Goal: Information Seeking & Learning: Learn about a topic

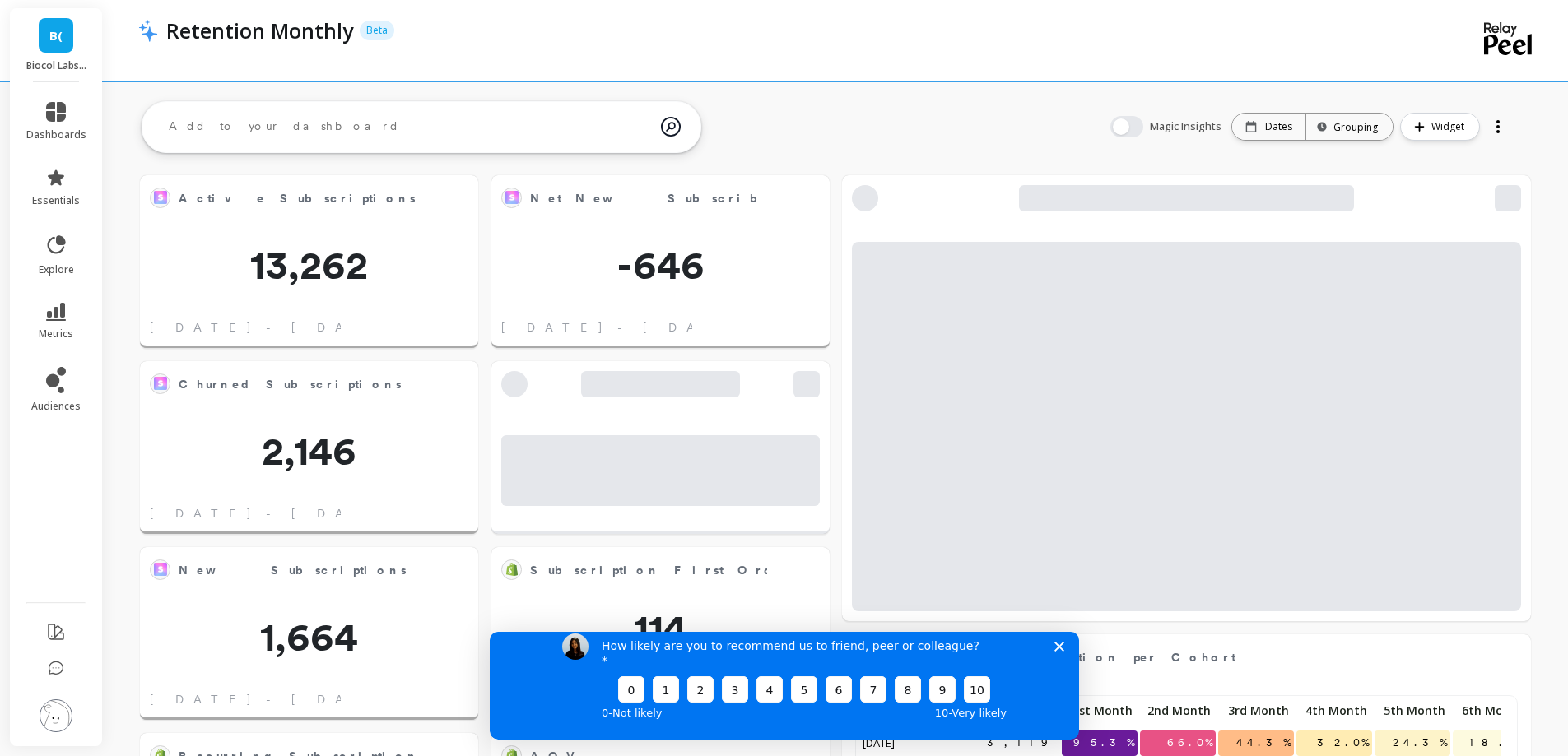
click at [1059, 651] on icon "Close survey" at bounding box center [1058, 645] width 10 height 10
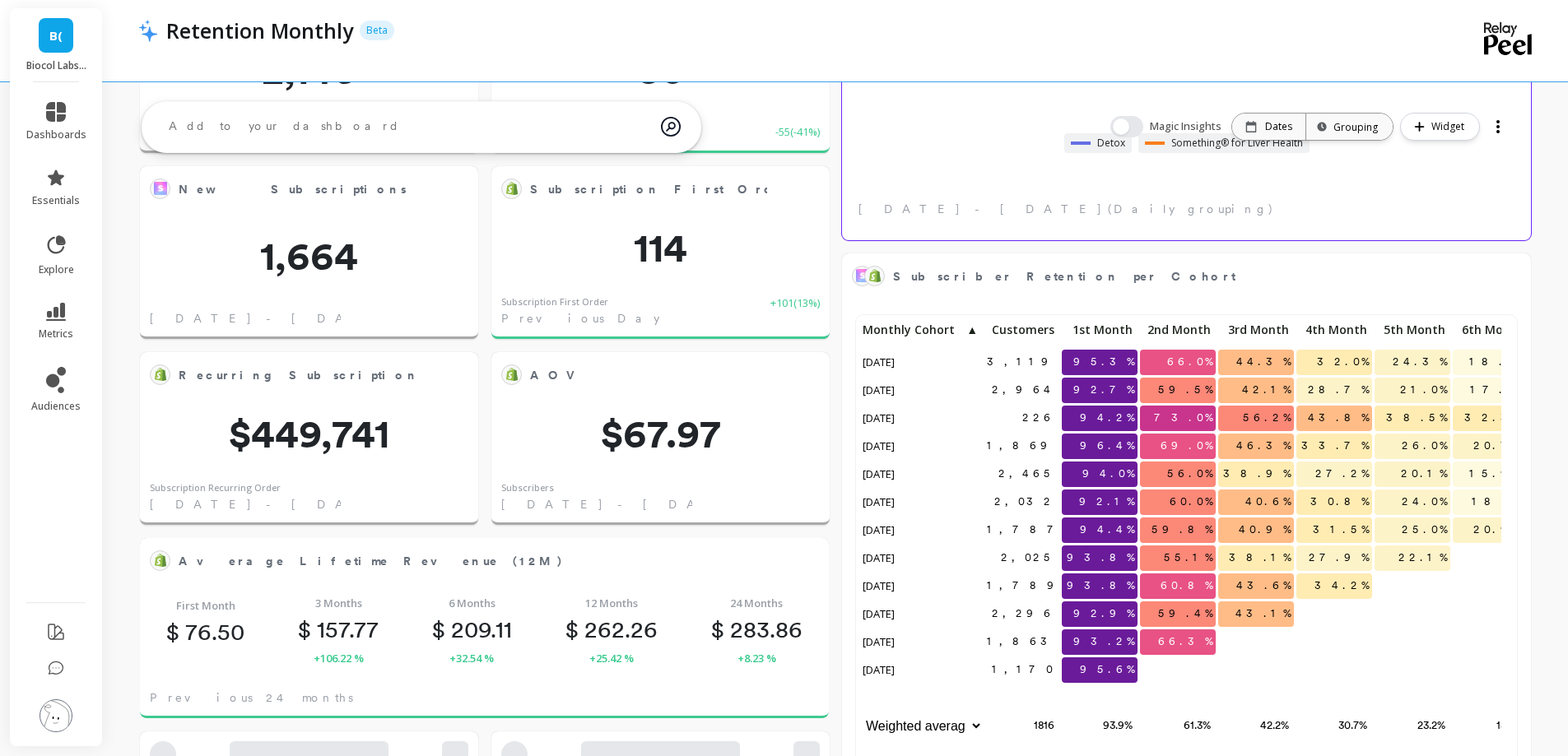
scroll to position [440, 629]
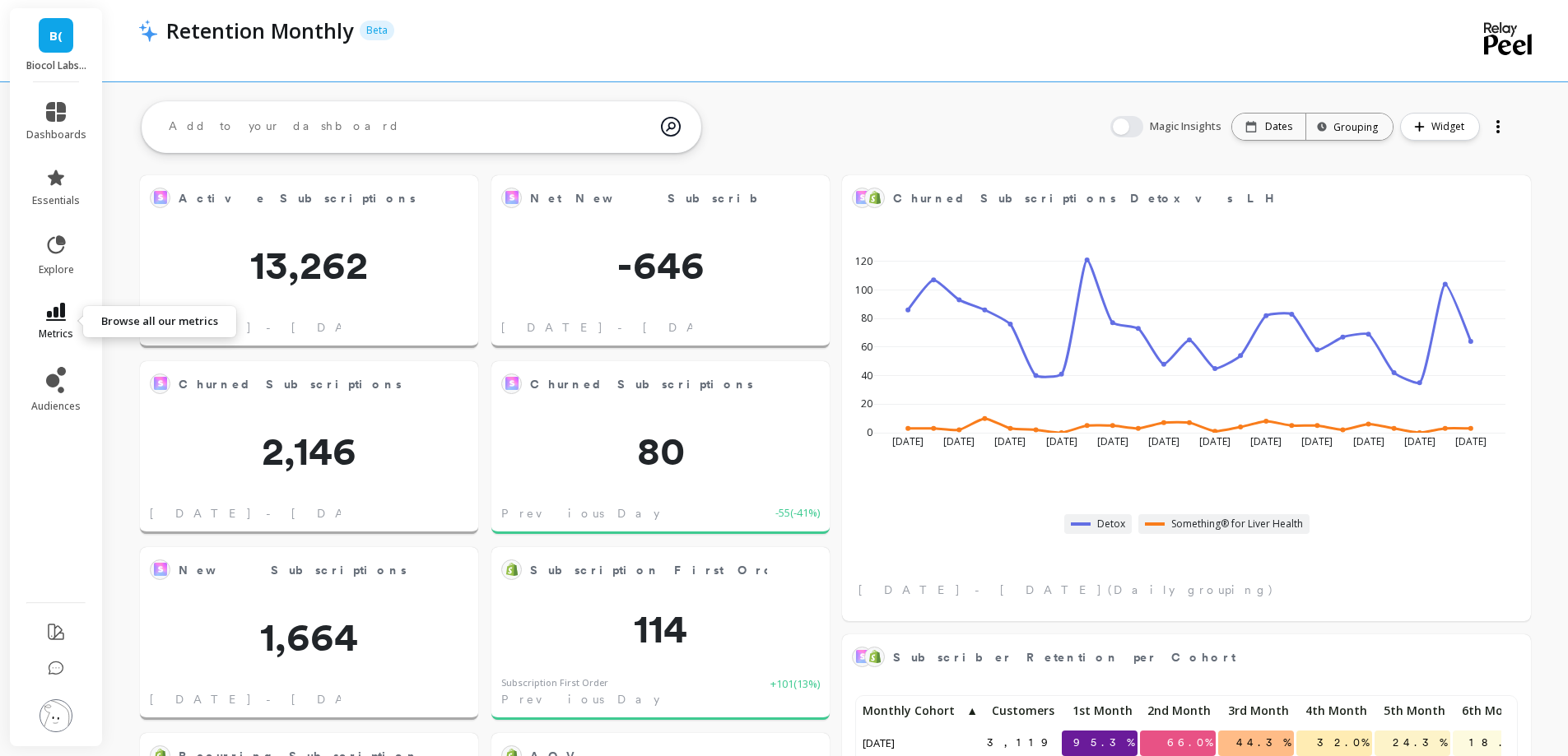
click at [45, 328] on span "metrics" at bounding box center [55, 334] width 34 height 13
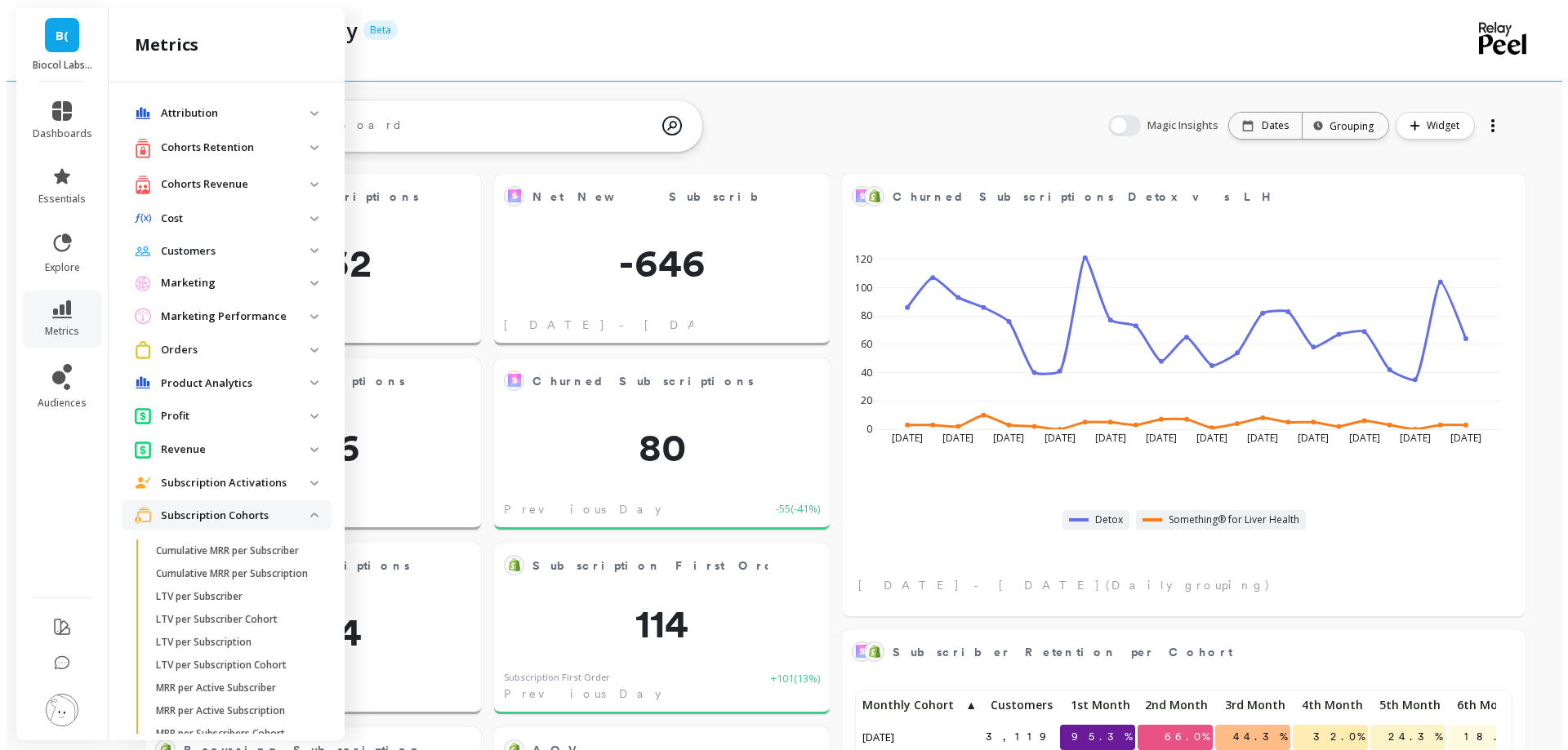
scroll to position [205, 0]
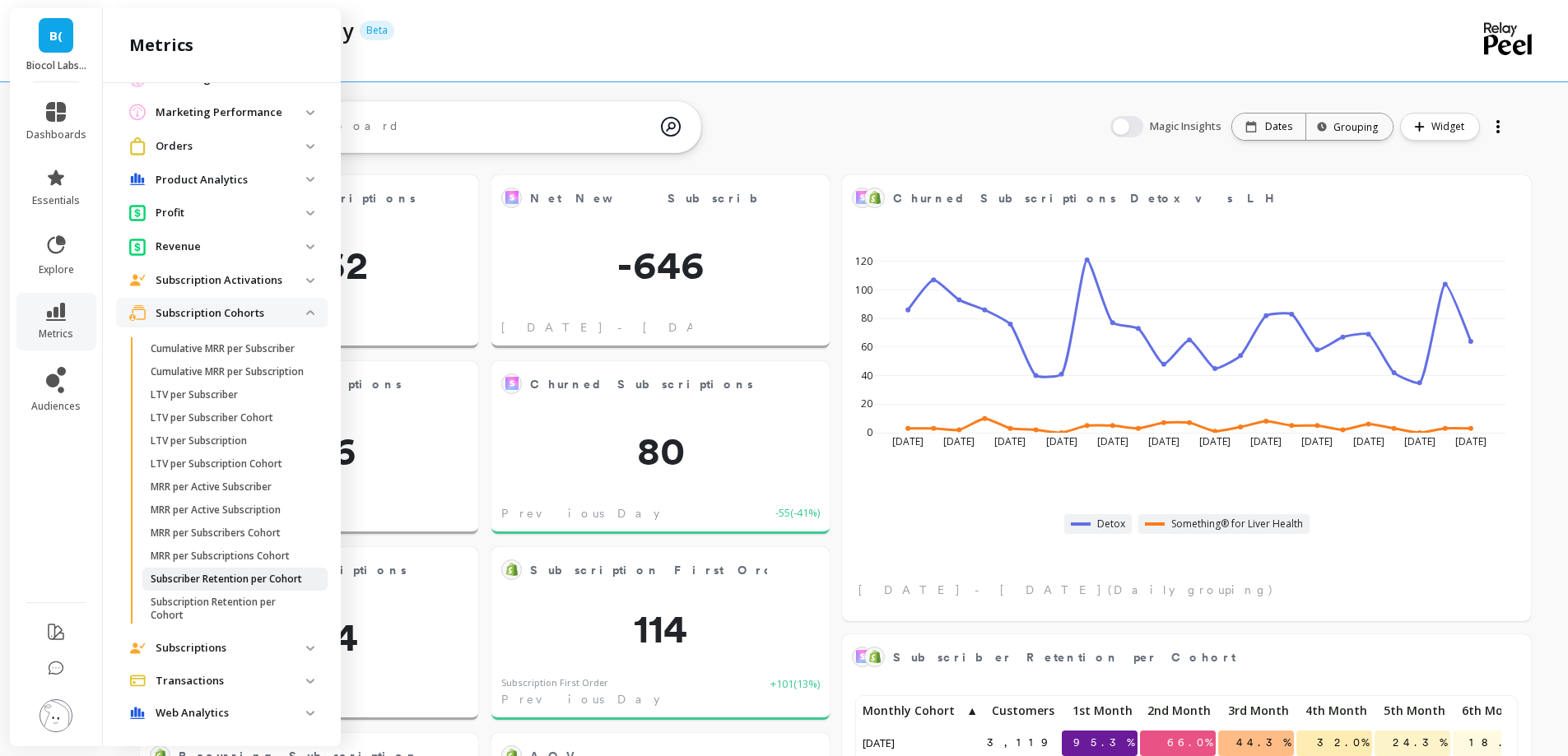
click at [210, 586] on p "Subscriber Retention per Cohort" at bounding box center [227, 579] width 151 height 13
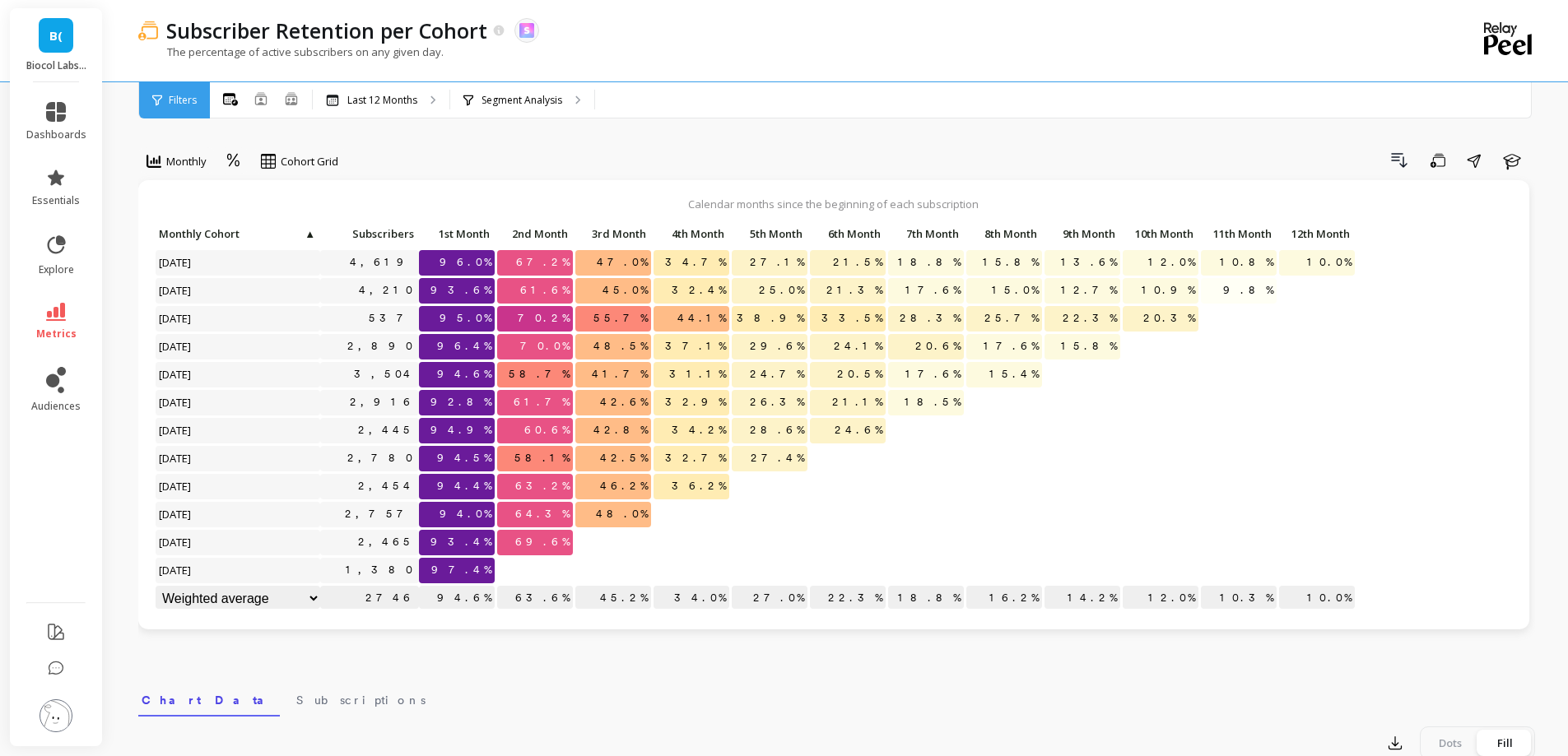
click at [1018, 689] on nav "Chart Data Subscriptions" at bounding box center [836, 697] width 1397 height 38
click at [522, 103] on p "Segment Analysis" at bounding box center [521, 100] width 81 height 13
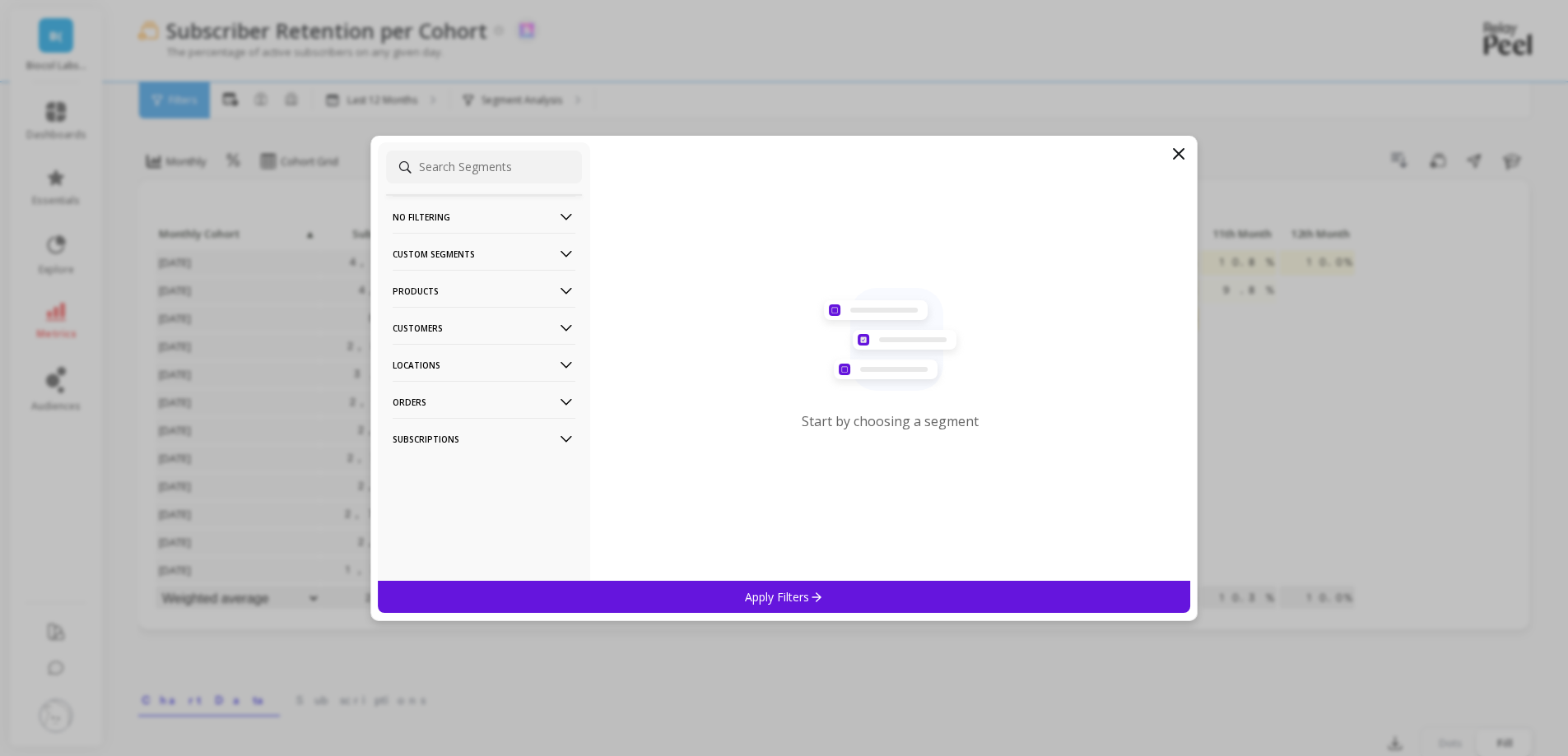
click at [475, 338] on p "Customers" at bounding box center [484, 328] width 183 height 42
click at [464, 356] on p "Customer Tags" at bounding box center [432, 359] width 75 height 15
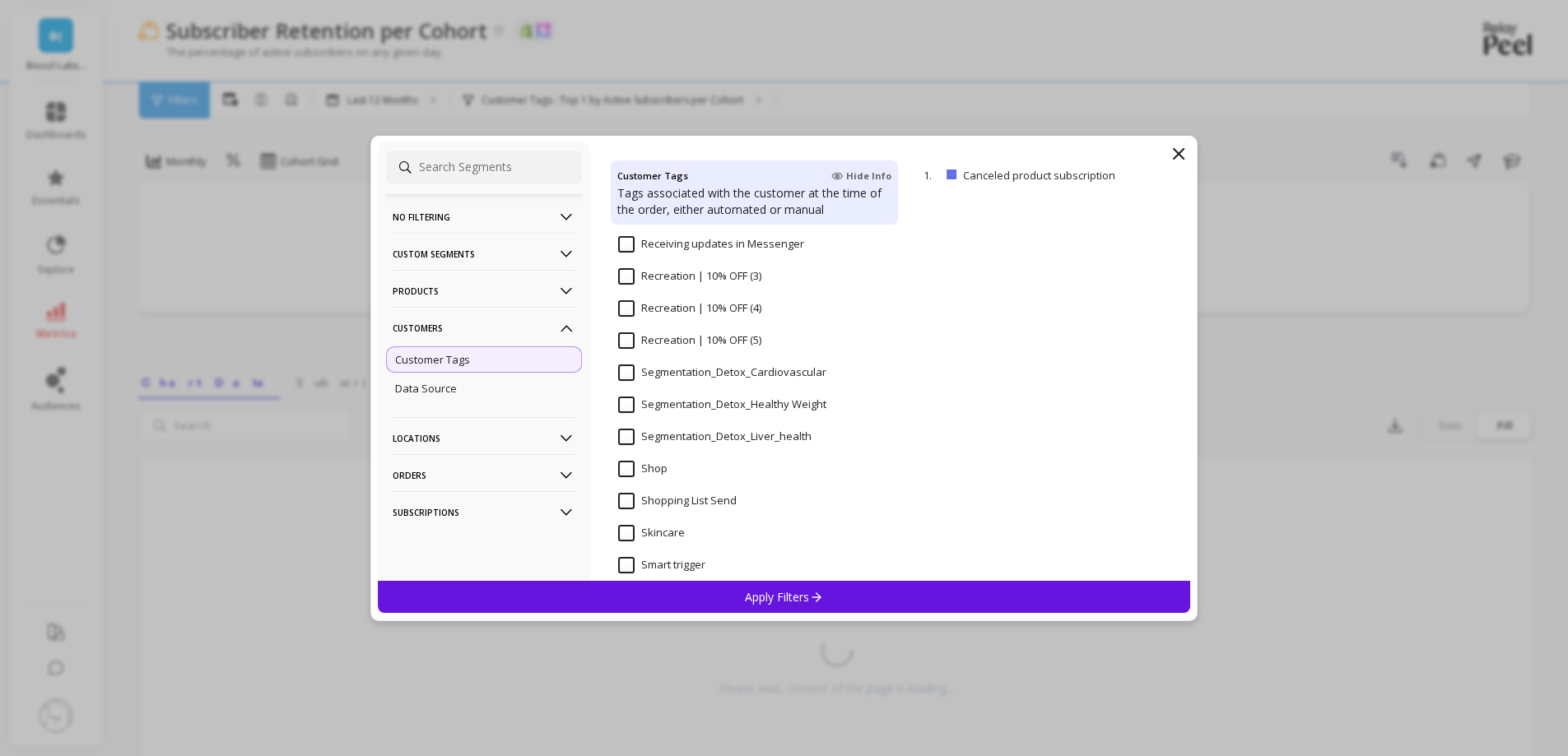
scroll to position [1349, 0]
click at [709, 428] on input "Segmentation_Detox_Liver_health" at bounding box center [715, 436] width 193 height 17
click at [770, 603] on p "Apply Filters" at bounding box center [783, 597] width 78 height 16
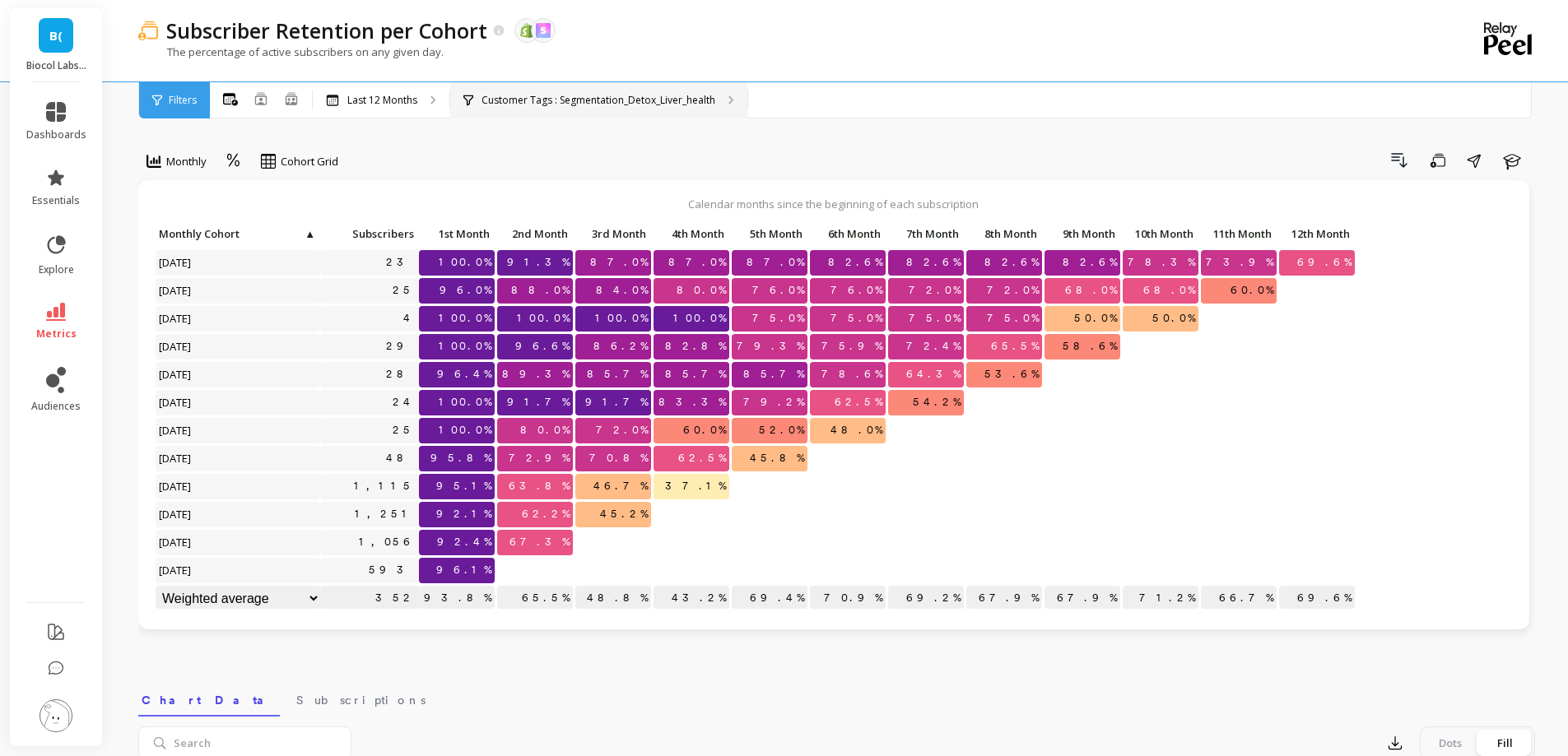
click at [549, 101] on p "Customer Tags : Segmentation_Detox_Liver_health" at bounding box center [598, 100] width 234 height 13
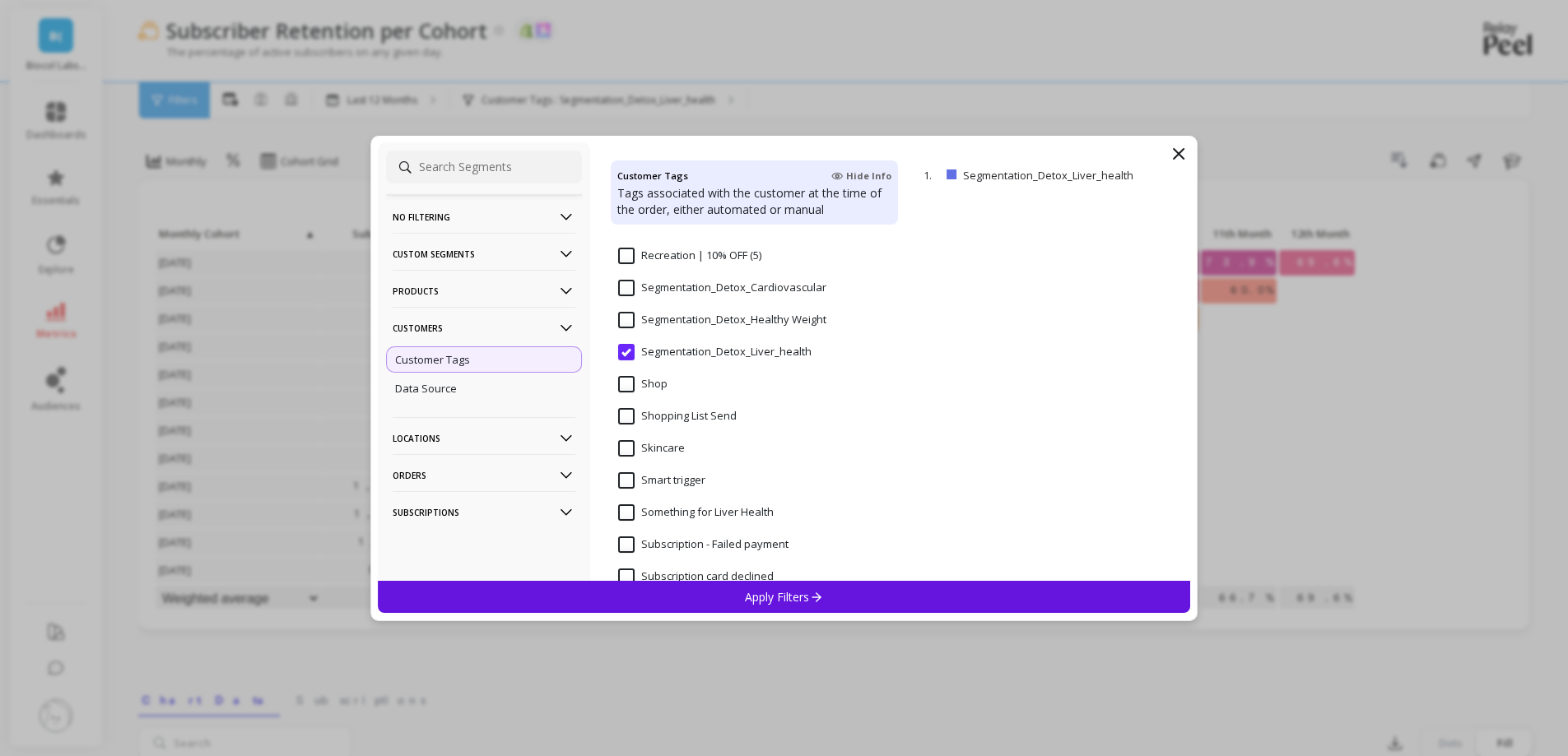
scroll to position [1411, 0]
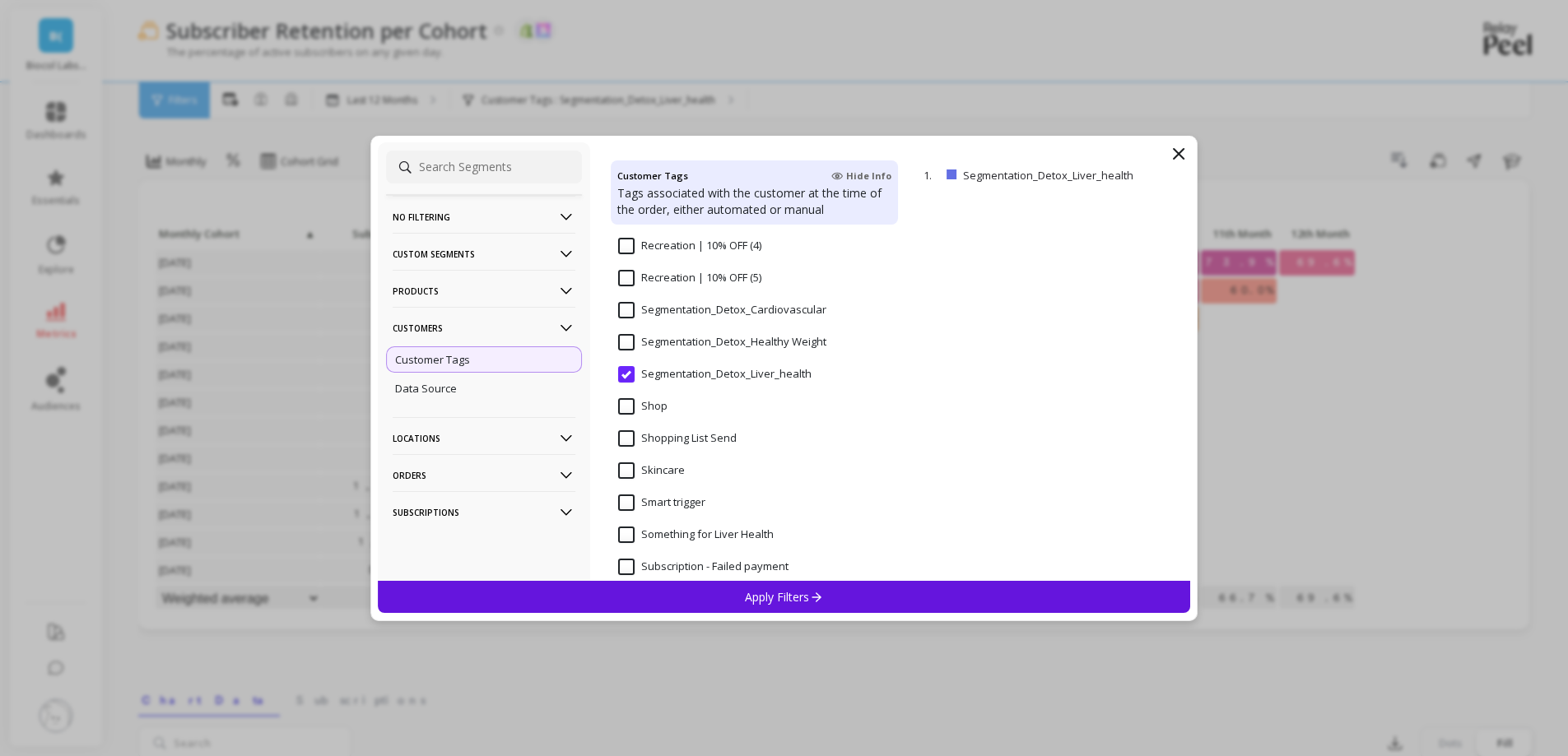
click at [626, 340] on Weight "Segmentation_Detox_Healthy Weight" at bounding box center [722, 342] width 208 height 17
click at [730, 596] on div "Apply Filters" at bounding box center [784, 597] width 813 height 32
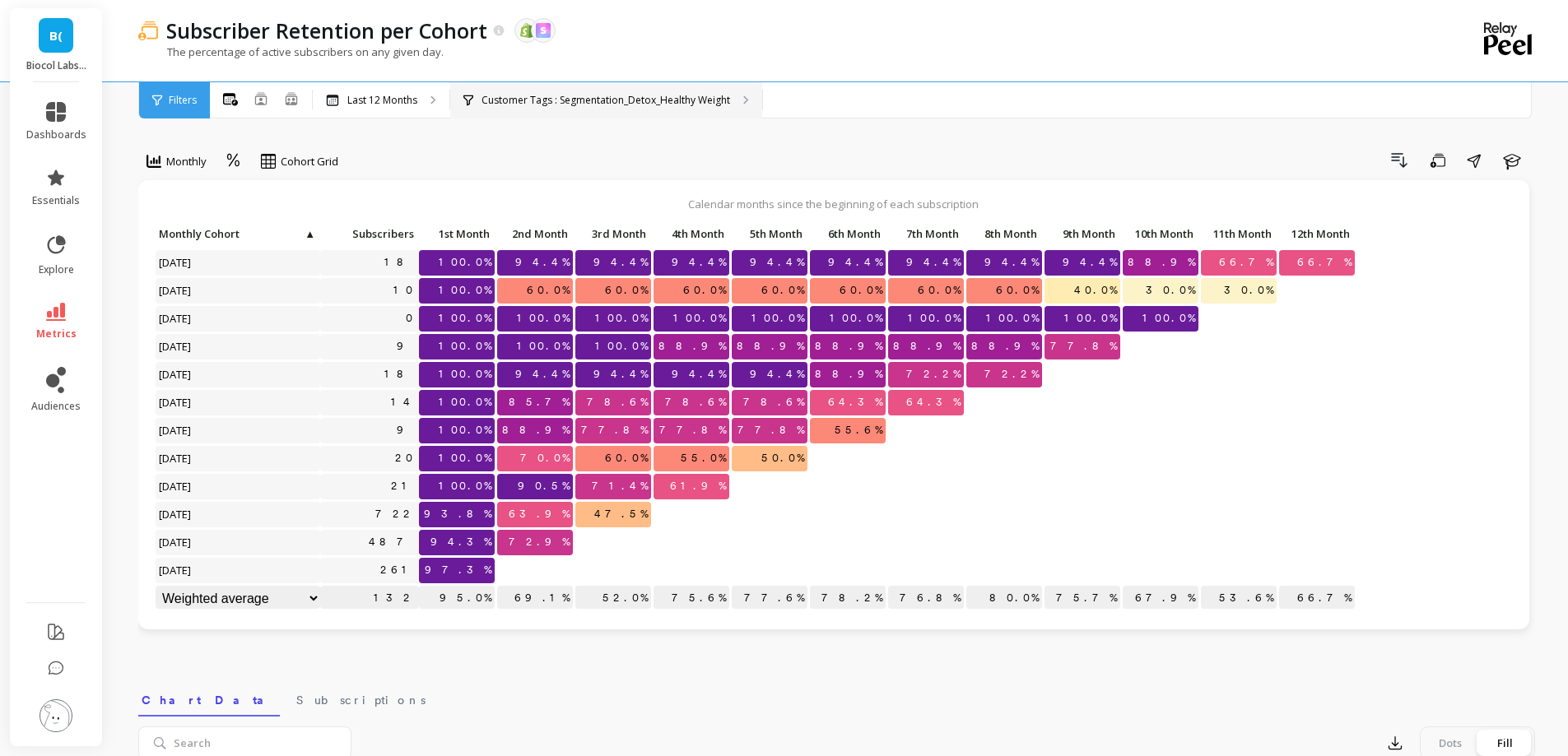
click at [636, 107] on div "Customer Tags : Segmentation_Detox_Healthy Weight" at bounding box center [606, 100] width 312 height 36
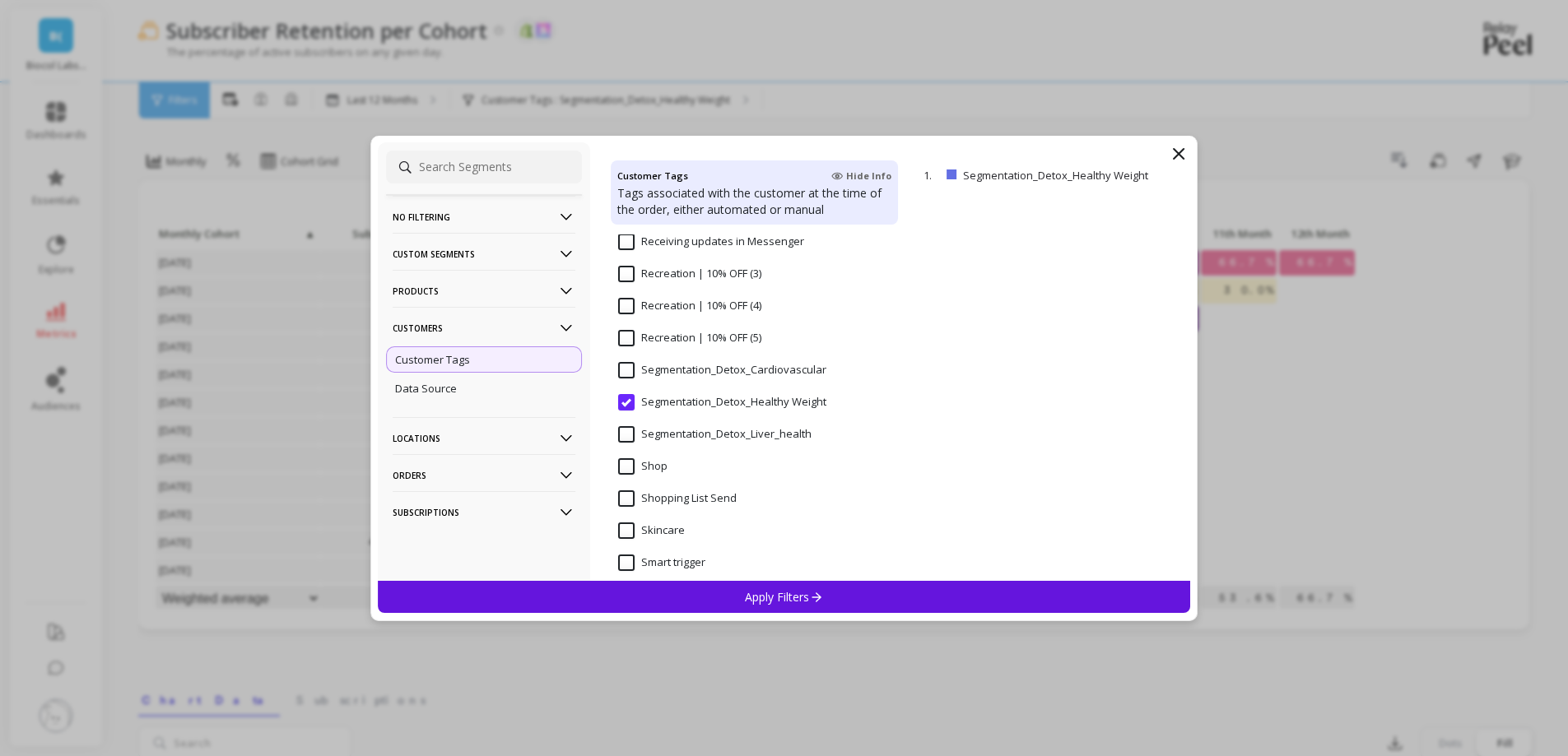
scroll to position [1350, 0]
click at [631, 374] on input "Segmentation_Detox_Cardiovascular" at bounding box center [722, 371] width 208 height 17
click at [737, 598] on div "Apply Filters" at bounding box center [784, 597] width 813 height 32
